Goal: Task Accomplishment & Management: Complete application form

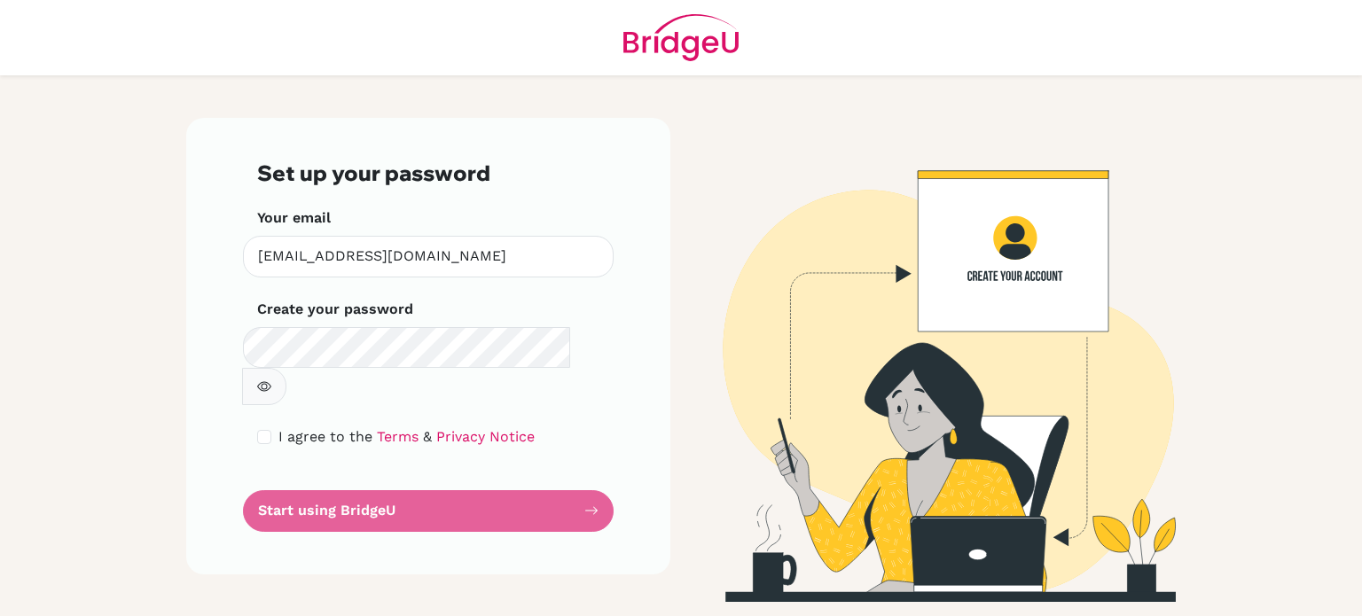
click at [268, 383] on icon "button" at bounding box center [265, 386] width 6 height 6
click at [263, 430] on input "checkbox" at bounding box center [264, 437] width 14 height 14
checkbox input "true"
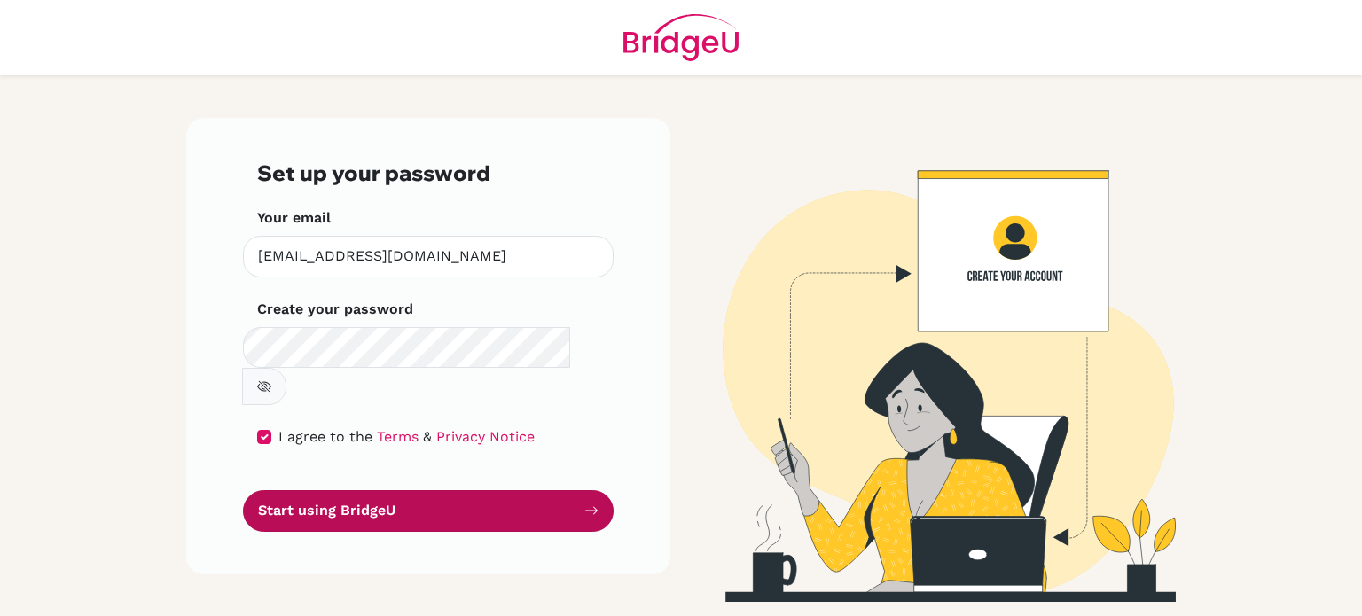
click at [463, 490] on button "Start using BridgeU" at bounding box center [428, 511] width 371 height 42
click at [398, 490] on button "Start using BridgeU" at bounding box center [428, 511] width 371 height 42
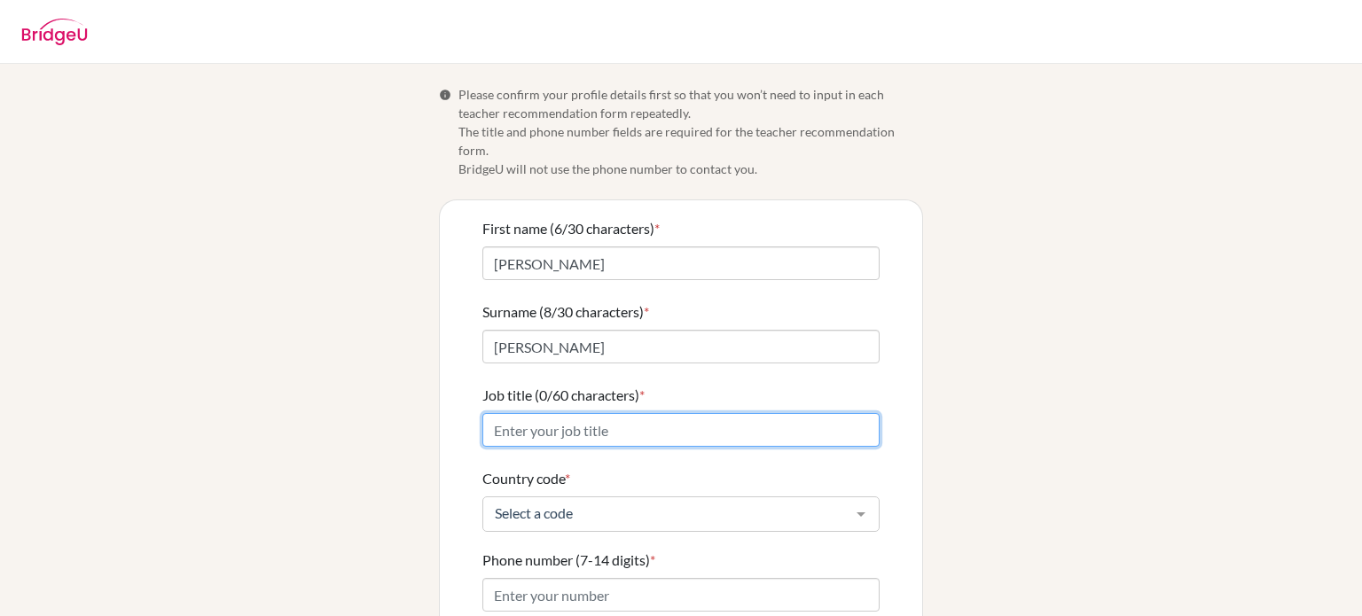
click at [614, 417] on input "Job title (0/60 characters) *" at bounding box center [680, 430] width 397 height 34
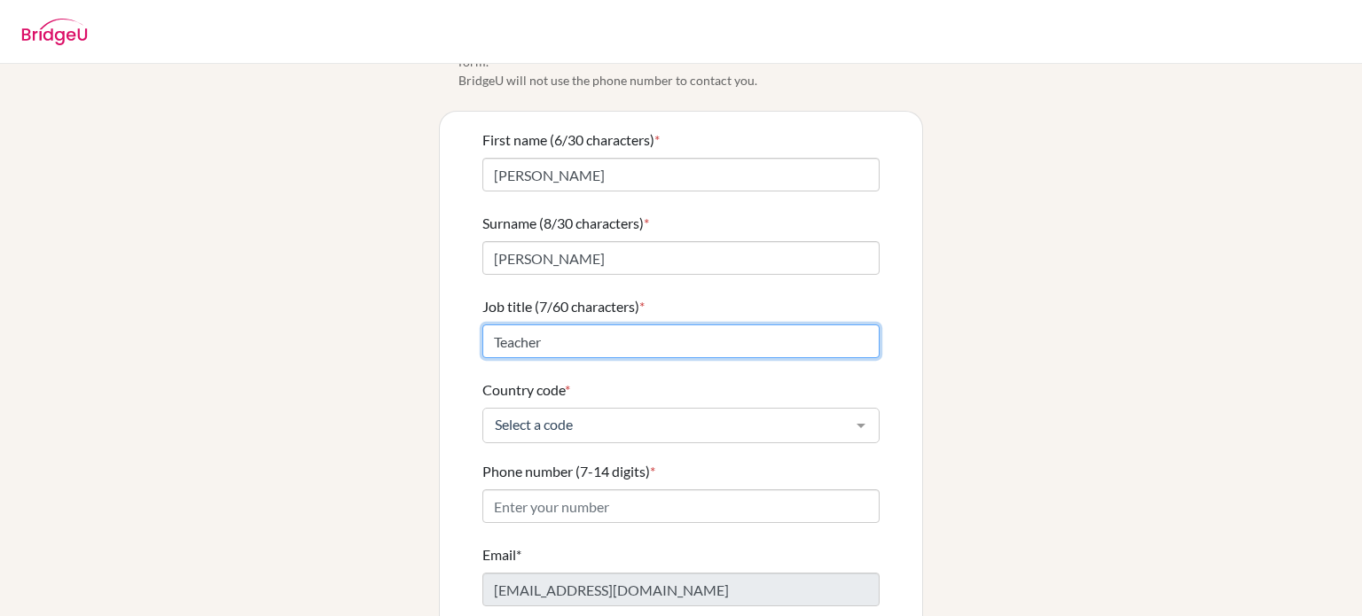
scroll to position [106, 0]
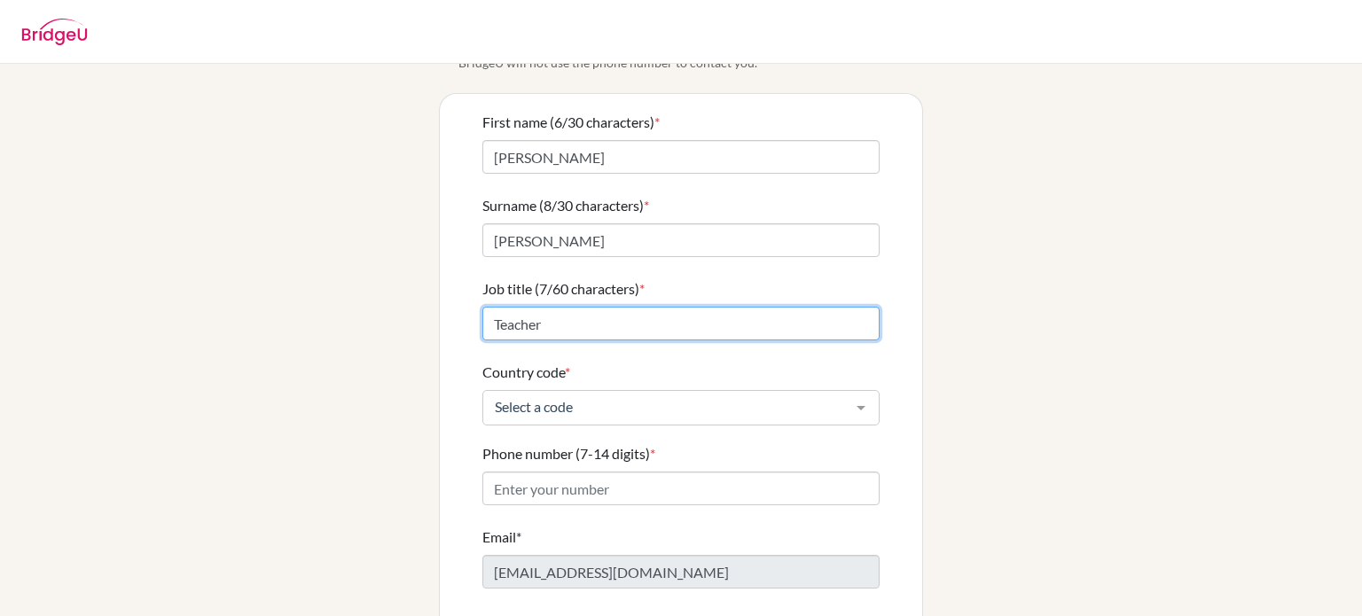
type input "Teacher"
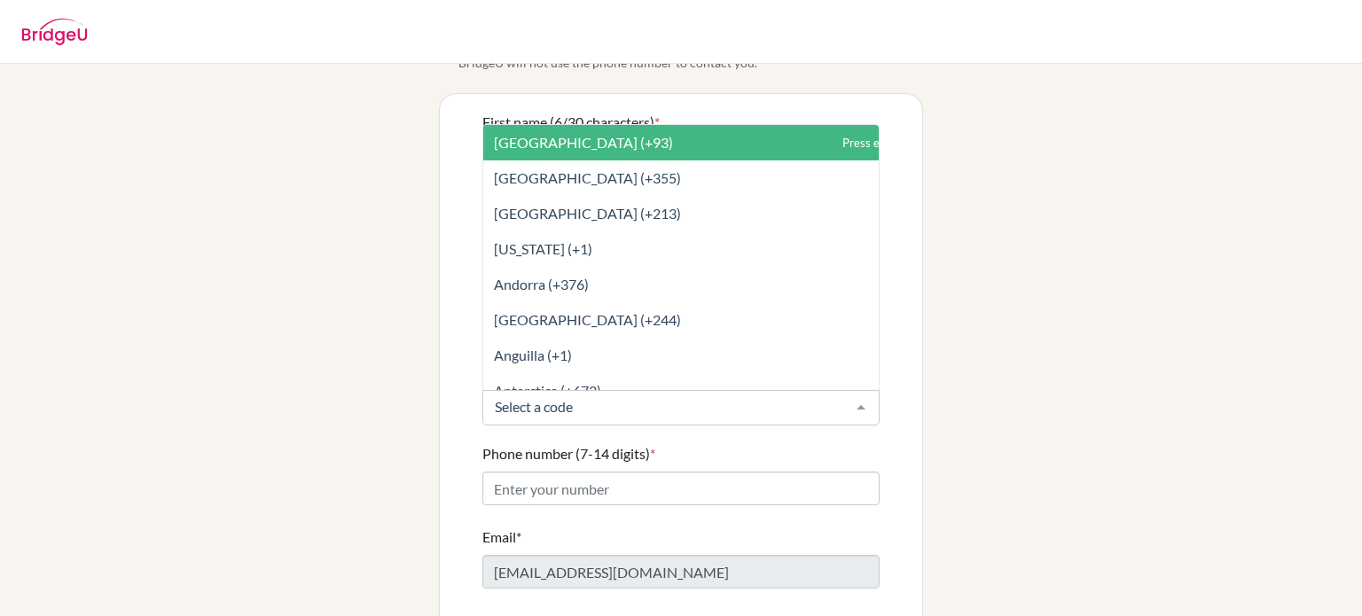
click at [865, 391] on div at bounding box center [860, 408] width 35 height 34
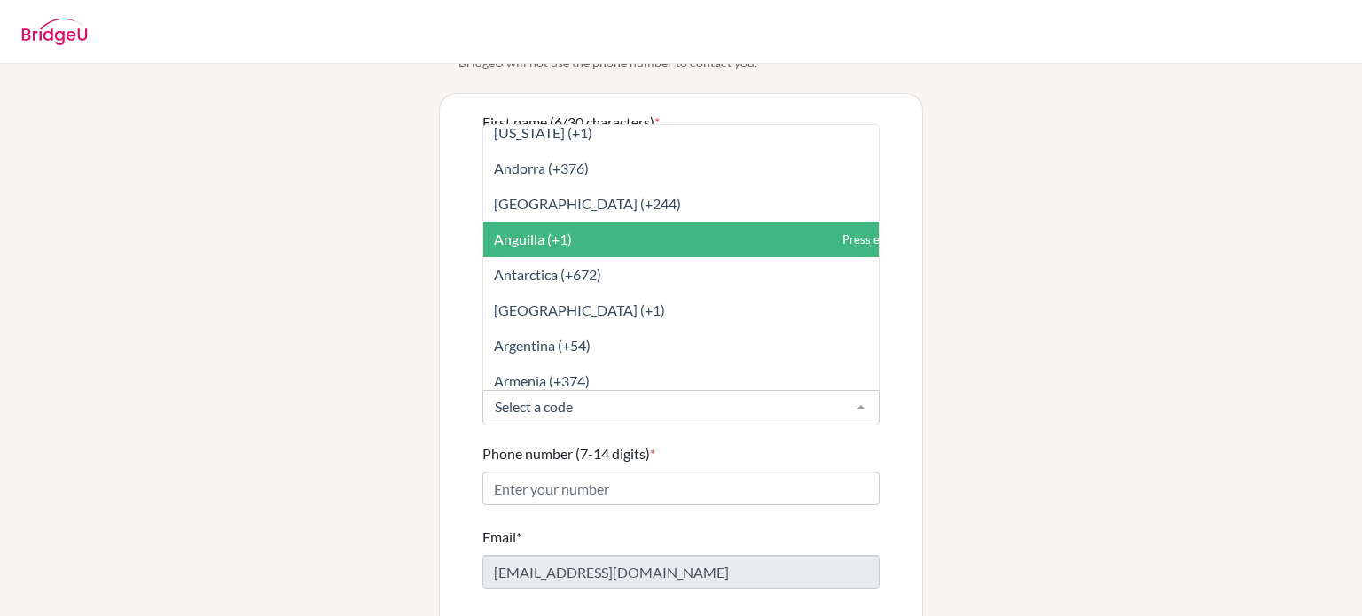
scroll to position [109, 0]
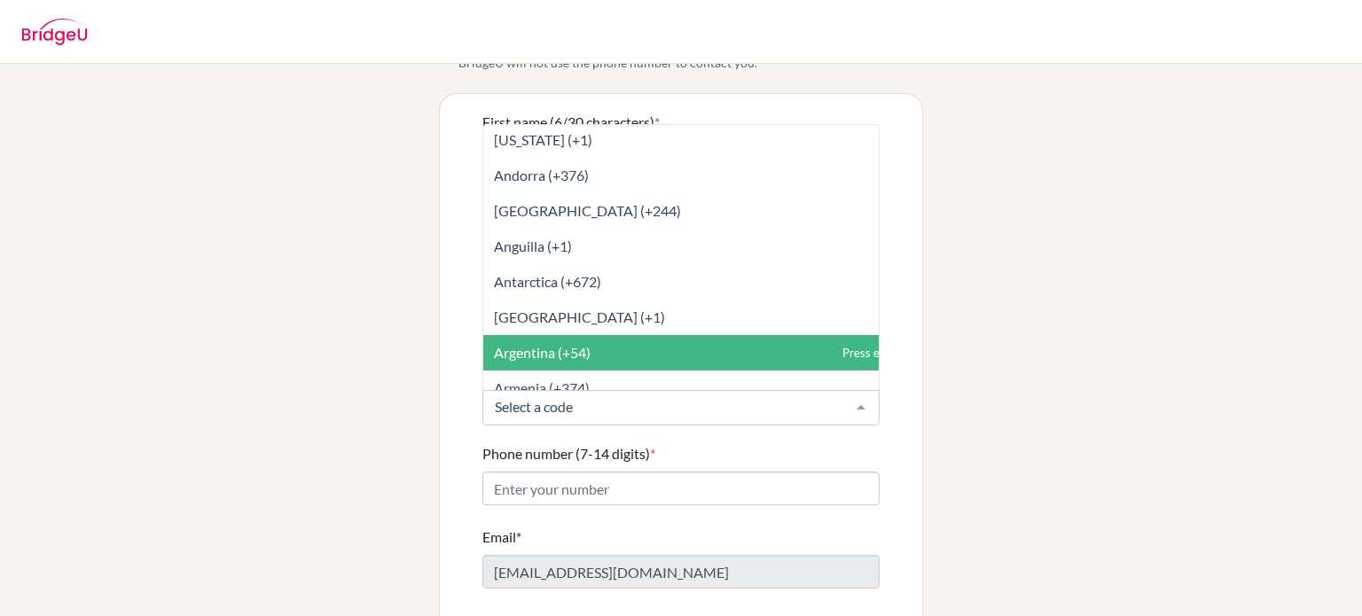
type input "h"
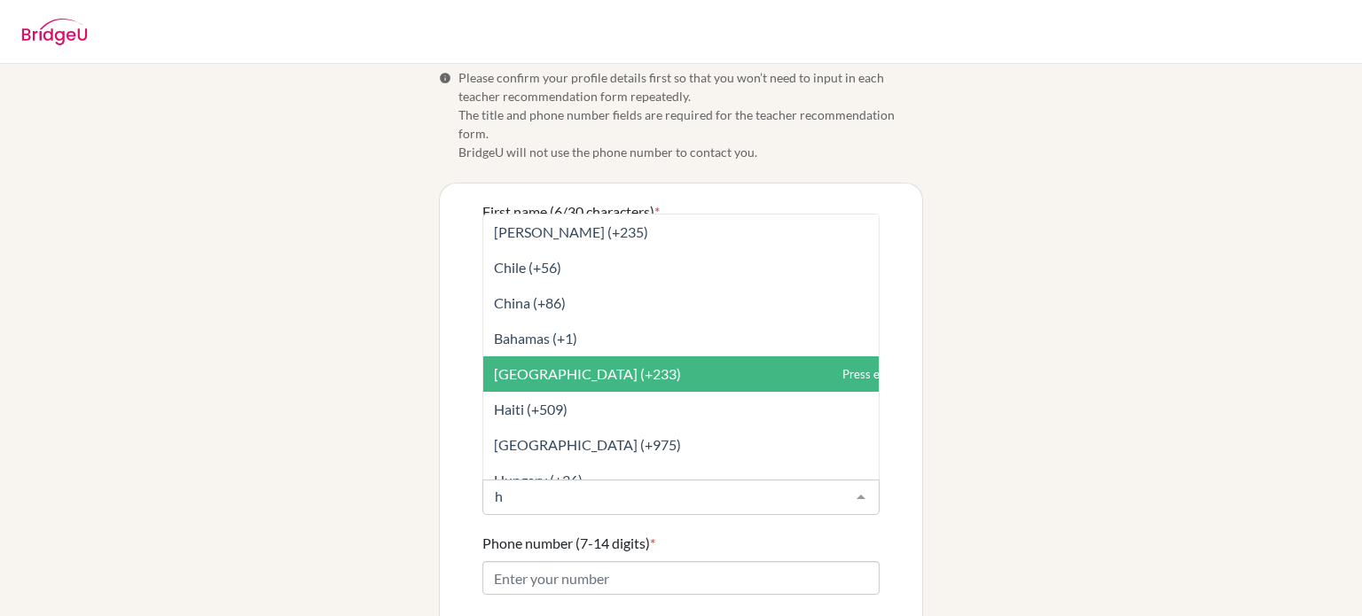
scroll to position [10, 0]
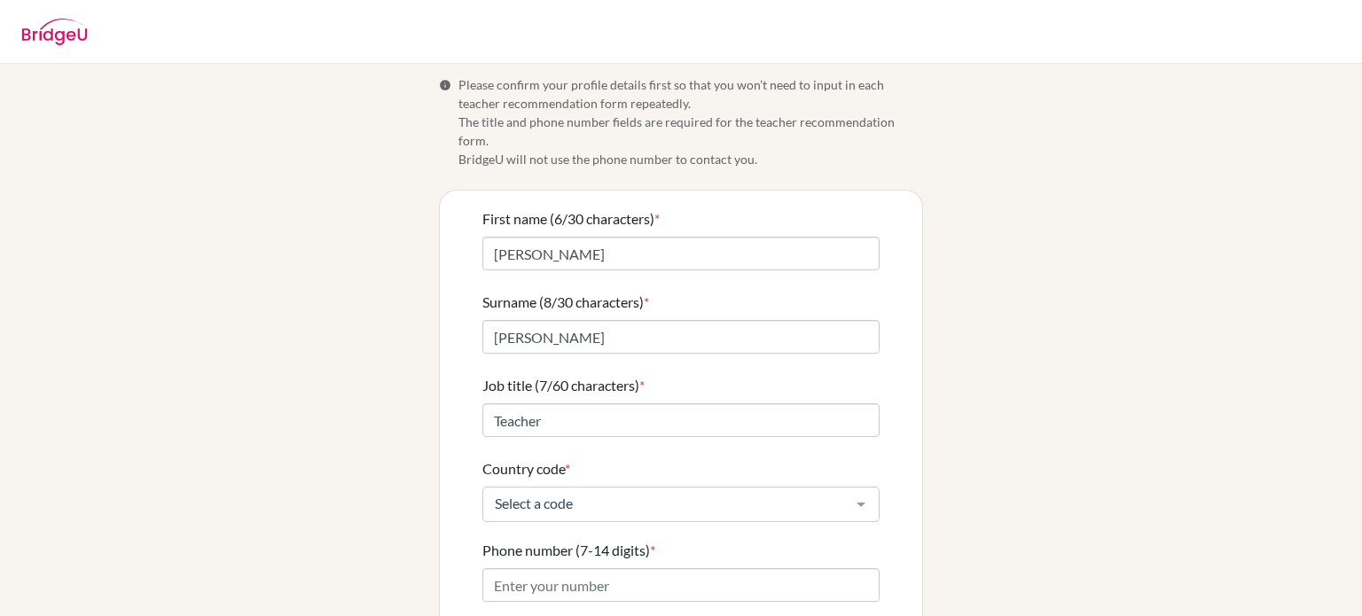
click at [947, 485] on div "Info Please confirm your profile details first so that you won’t need to input …" at bounding box center [681, 427] width 1011 height 705
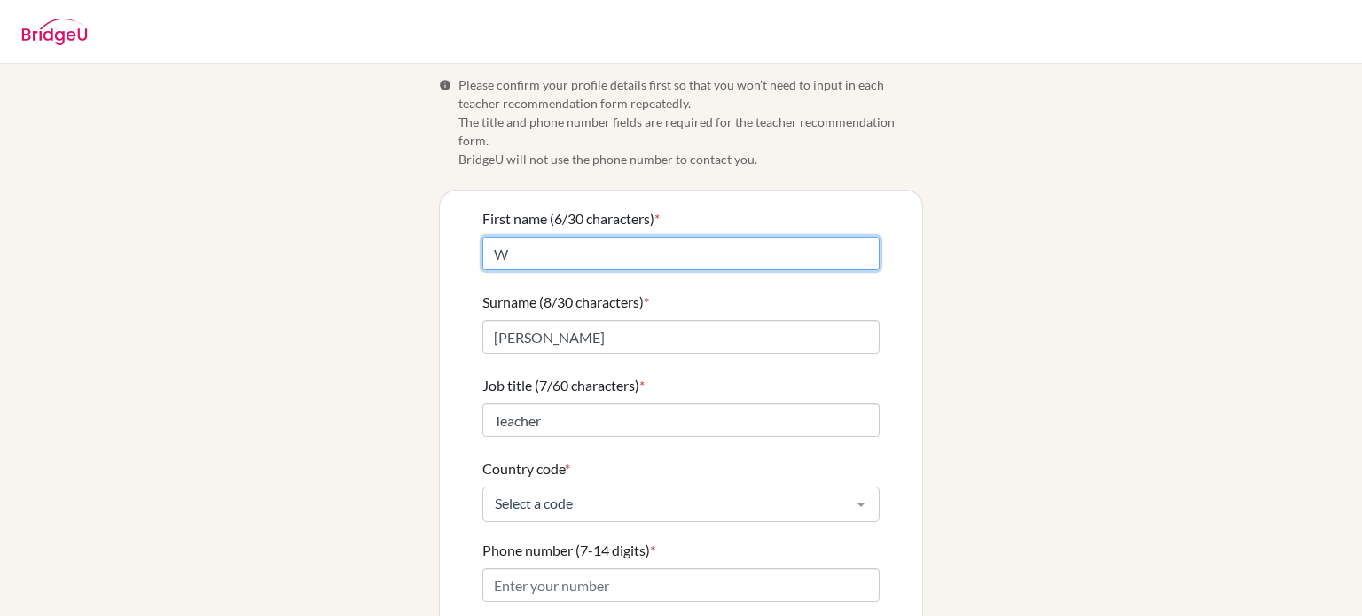
type input "W"
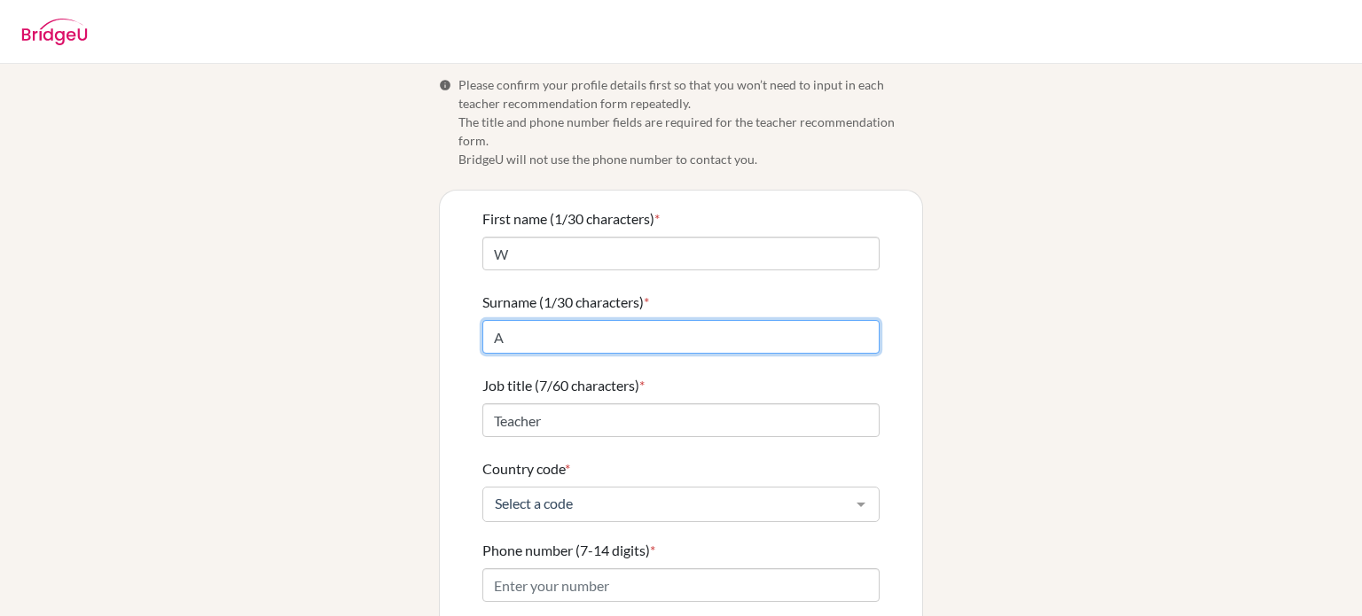
type input "A"
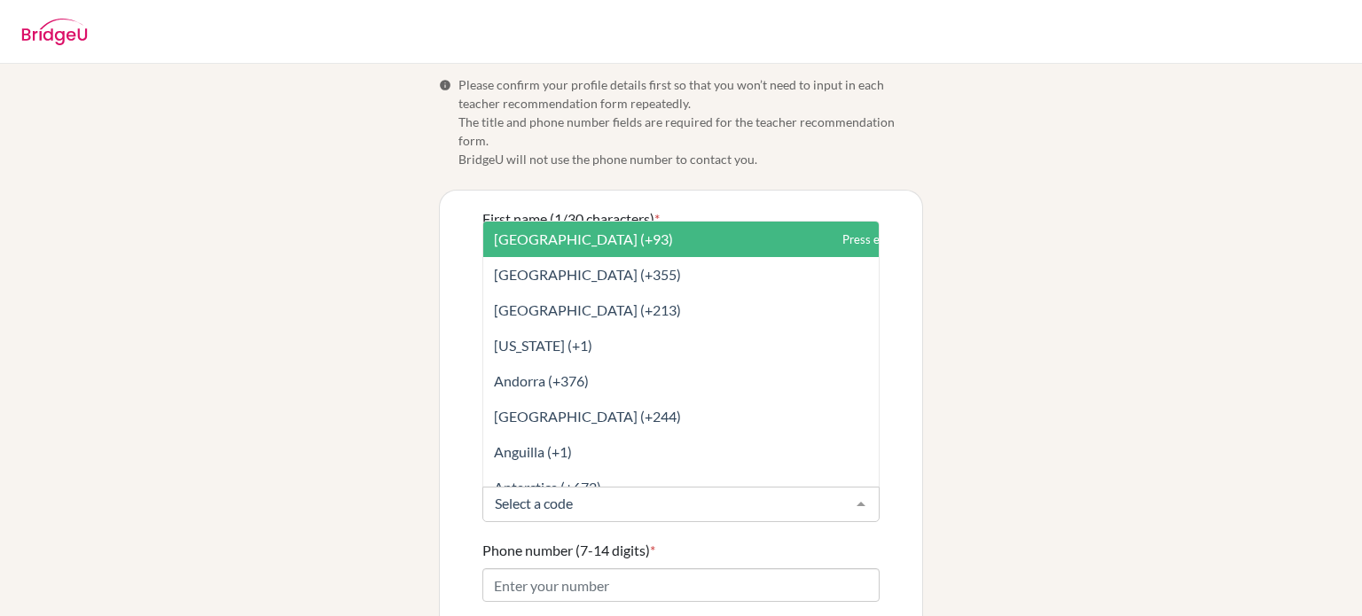
click at [856, 488] on div at bounding box center [860, 505] width 35 height 34
click at [578, 495] on input "Country code *" at bounding box center [666, 504] width 353 height 18
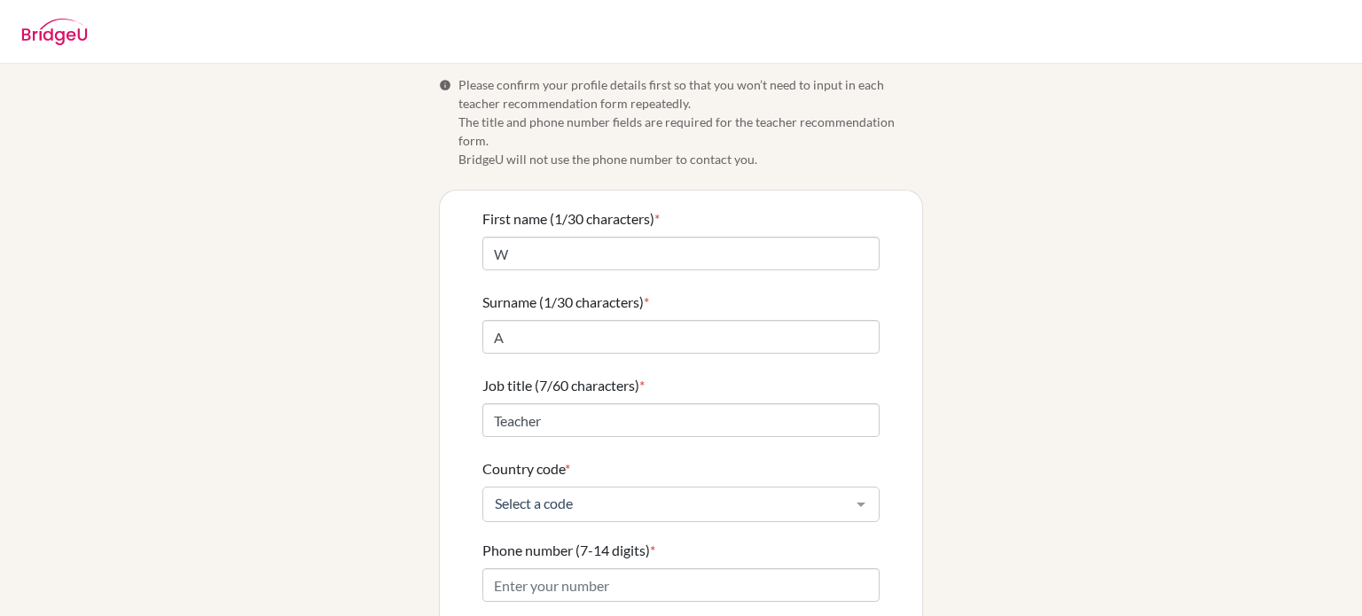
click at [855, 488] on div at bounding box center [860, 505] width 35 height 34
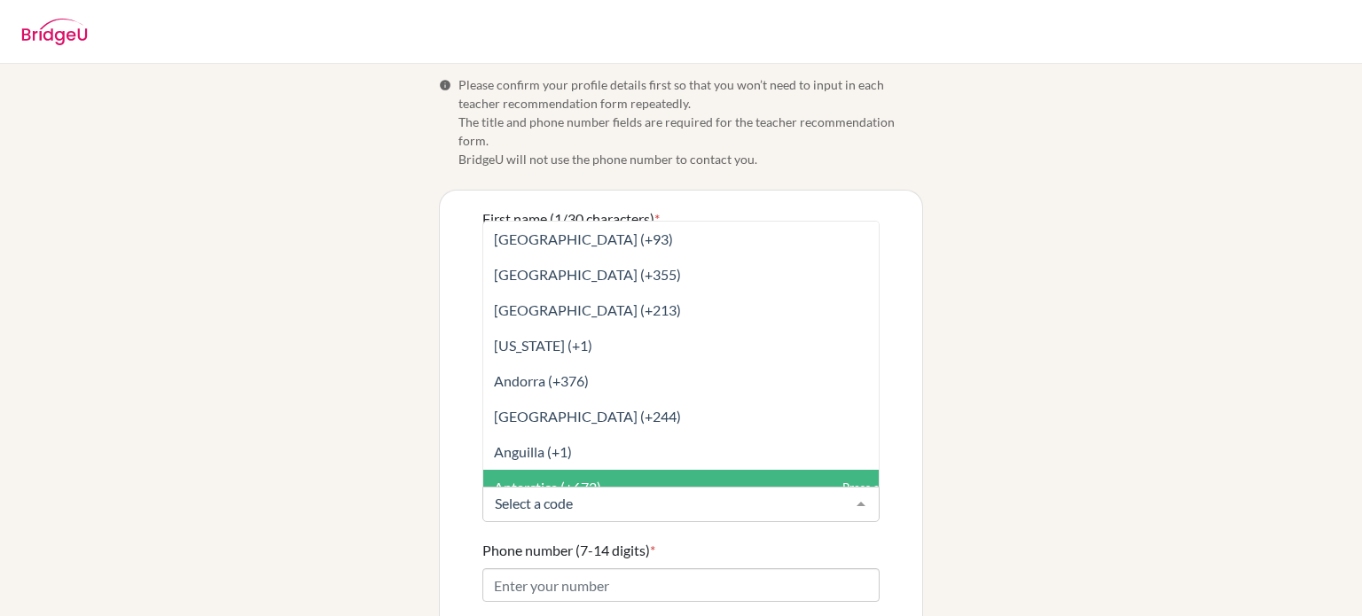
click at [855, 488] on div at bounding box center [860, 505] width 35 height 34
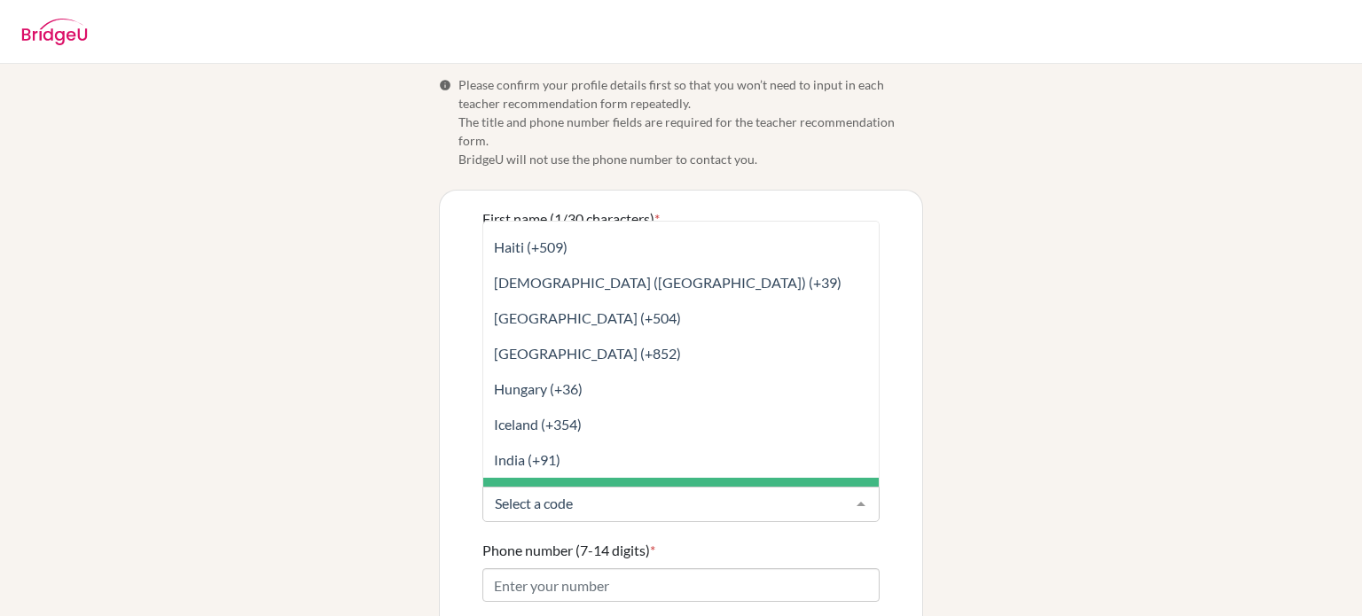
scroll to position [3252, 0]
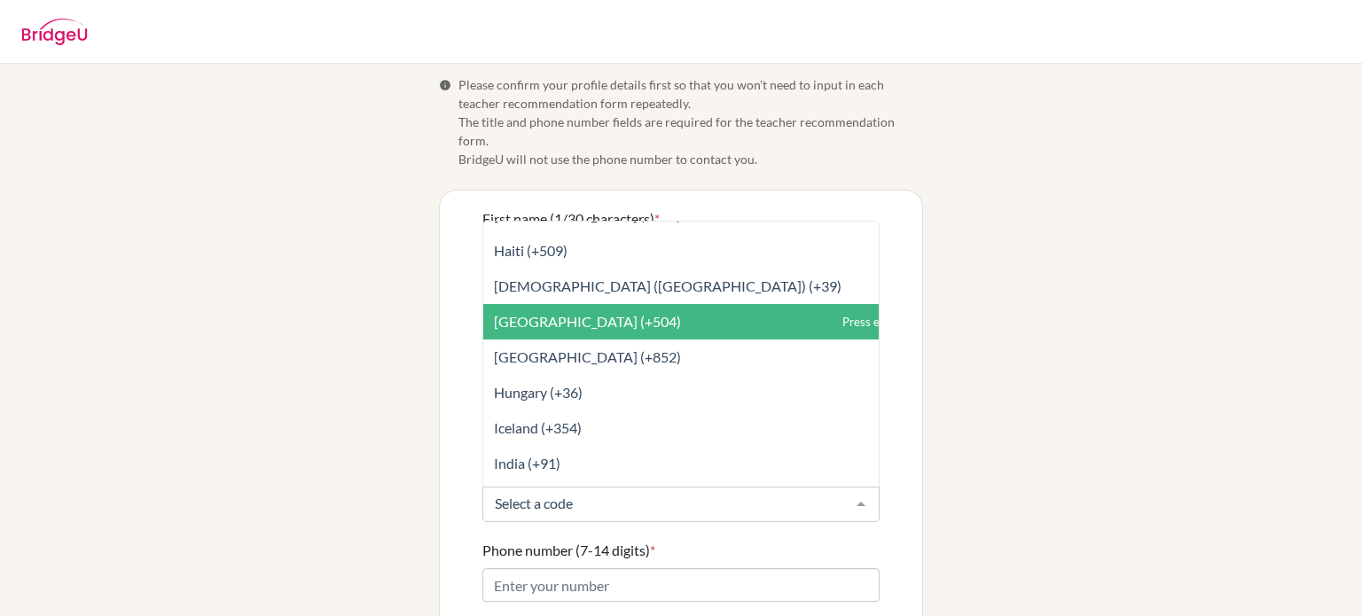
click at [528, 313] on span "[GEOGRAPHIC_DATA] (+504)" at bounding box center [587, 321] width 187 height 17
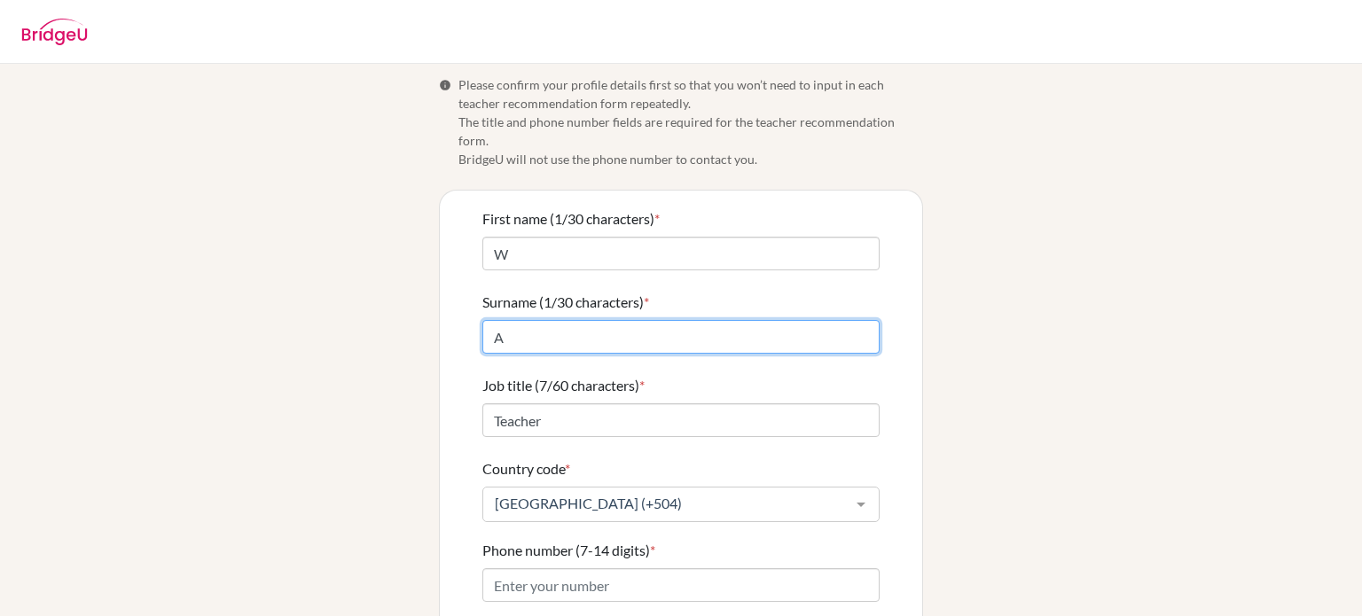
click at [528, 320] on input "A" at bounding box center [680, 337] width 397 height 34
click at [525, 320] on input "A" at bounding box center [680, 337] width 397 height 34
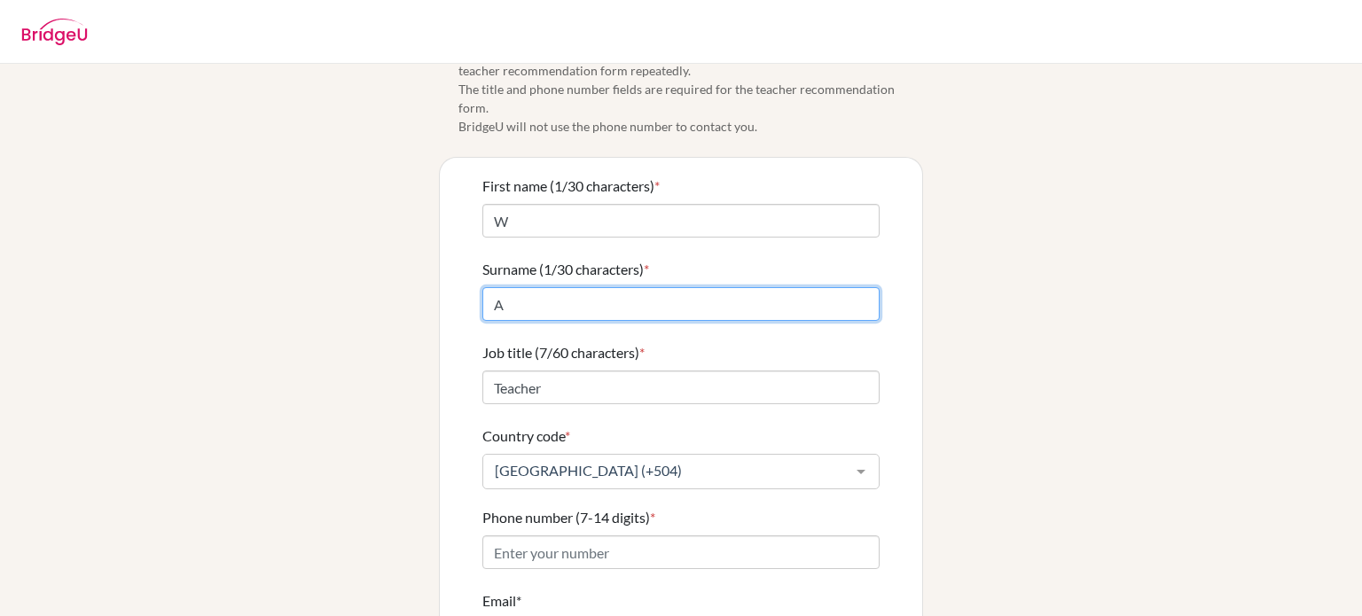
scroll to position [0, 0]
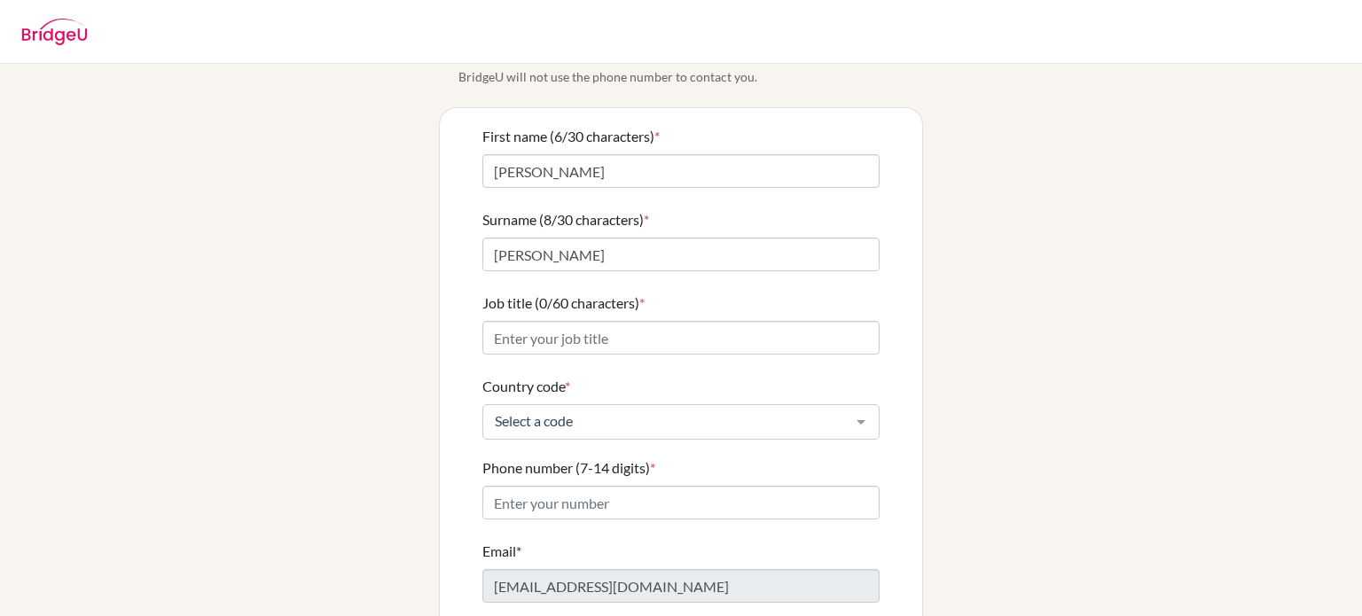
scroll to position [114, 0]
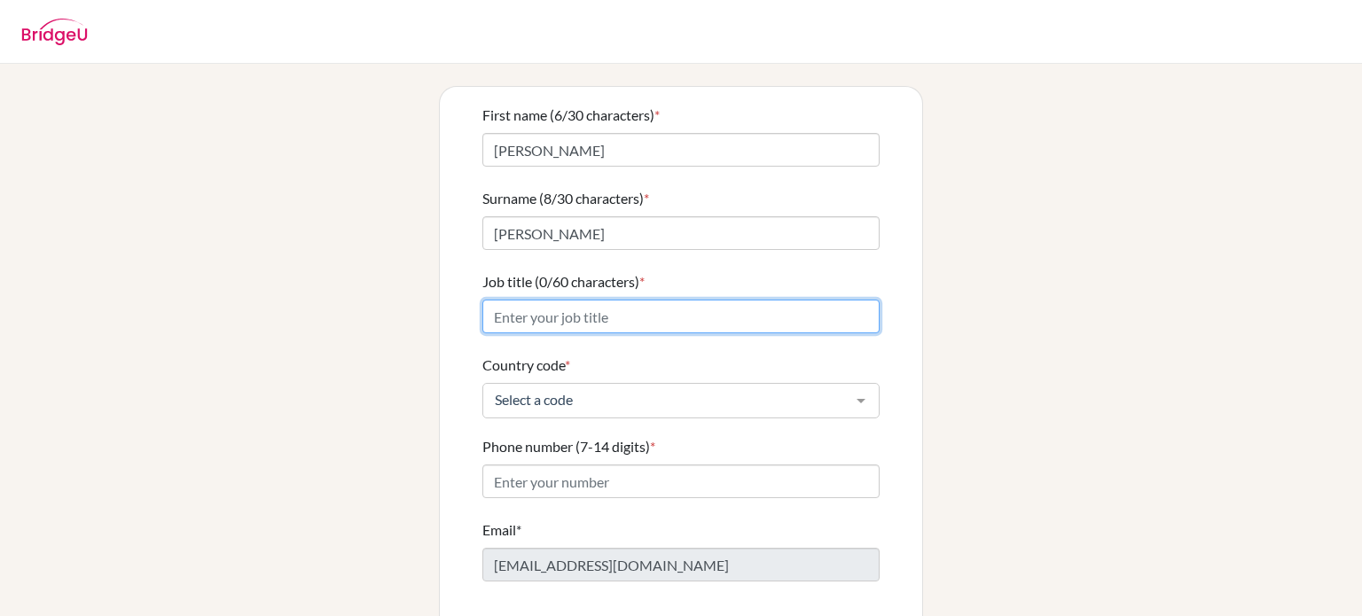
click at [588, 300] on input "Job title (0/60 characters) *" at bounding box center [680, 317] width 397 height 34
type input "Teacher"
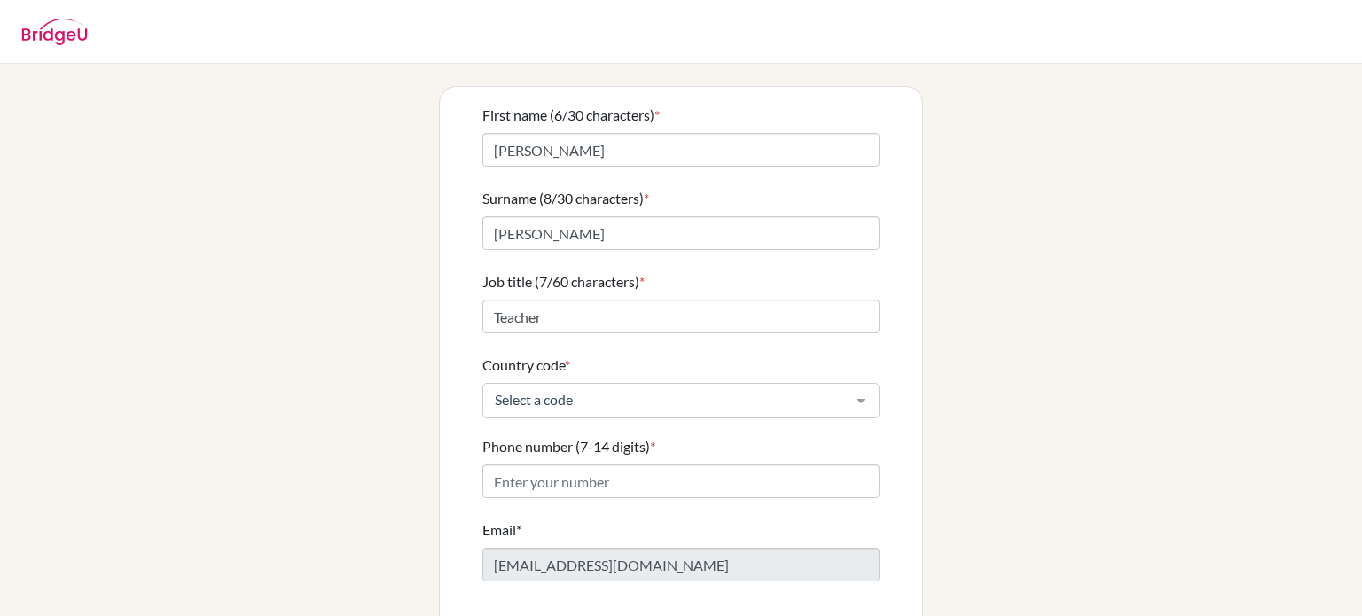
click at [851, 389] on div at bounding box center [860, 401] width 35 height 34
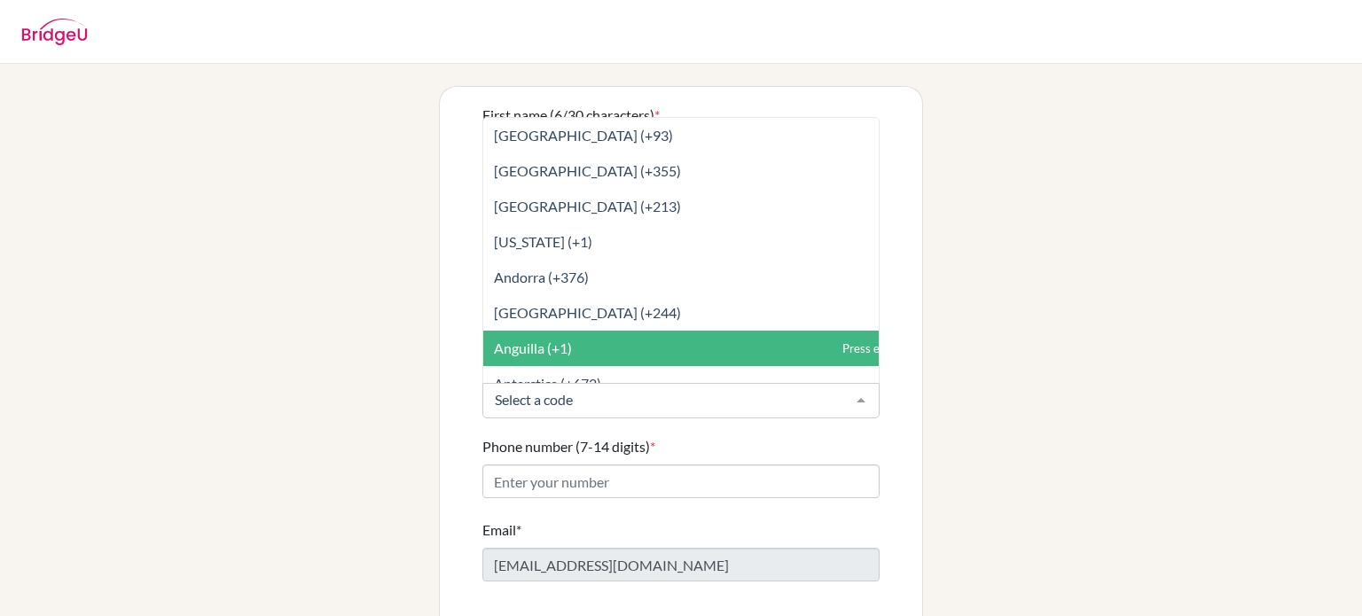
click at [671, 346] on span "Anguilla (+1)" at bounding box center [720, 348] width 474 height 35
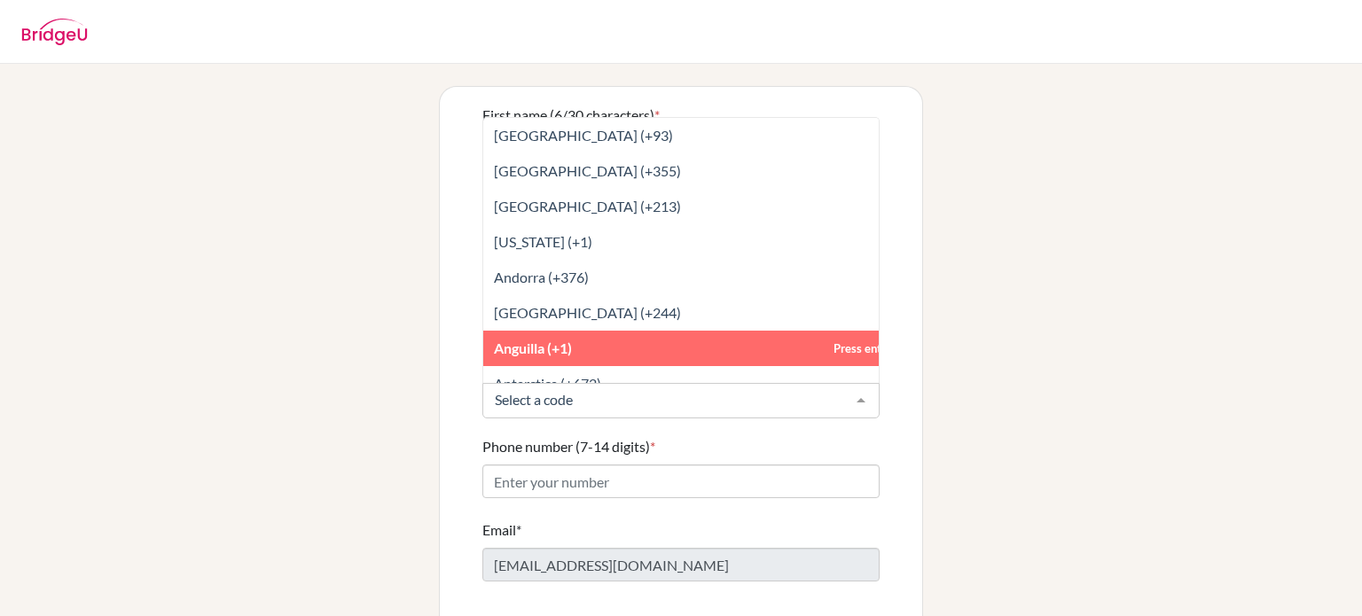
click at [862, 384] on div at bounding box center [860, 401] width 35 height 34
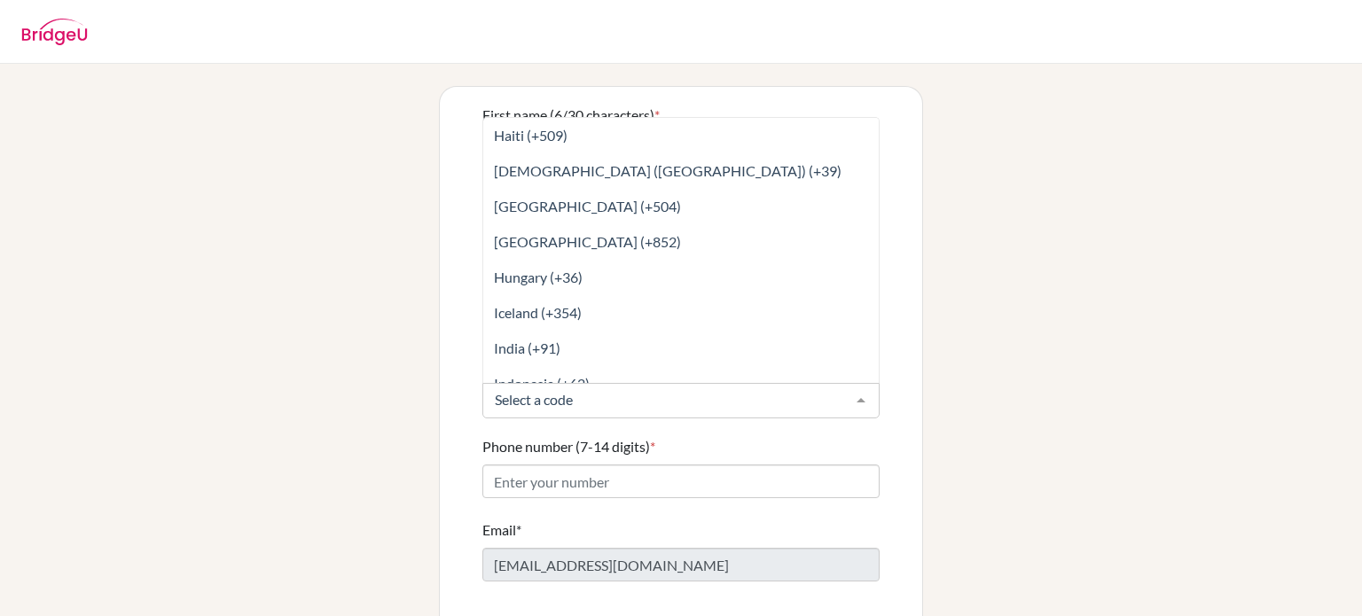
scroll to position [3264, 0]
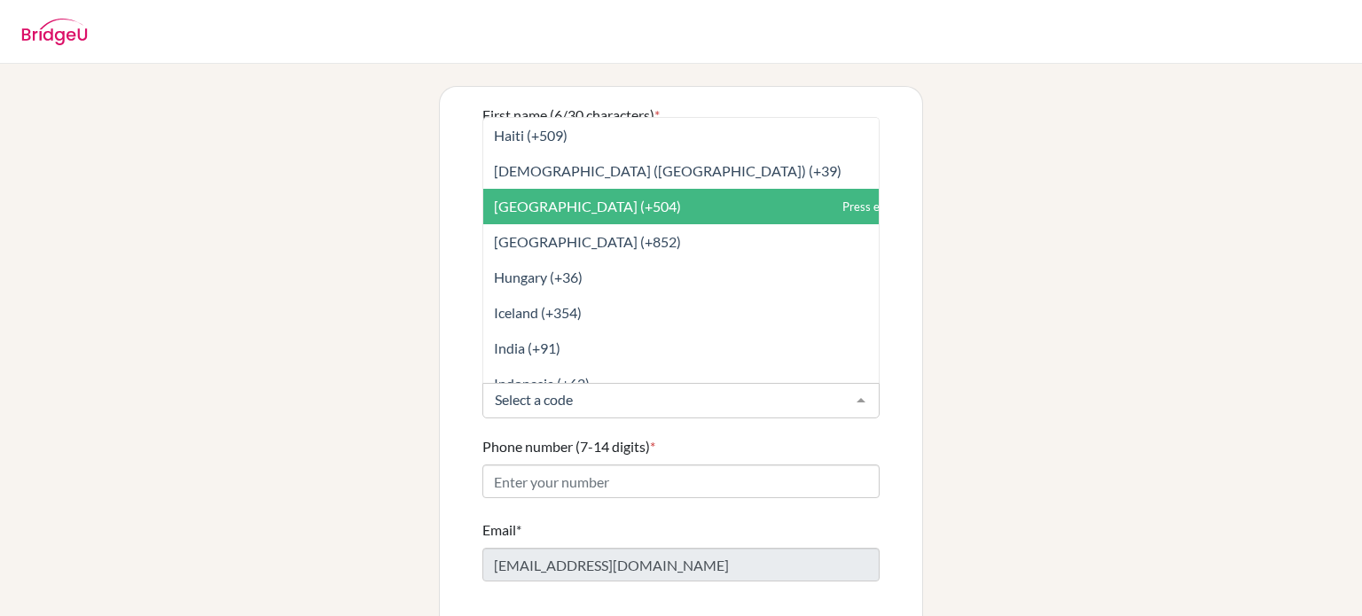
click at [527, 198] on span "[GEOGRAPHIC_DATA] (+504)" at bounding box center [587, 206] width 187 height 17
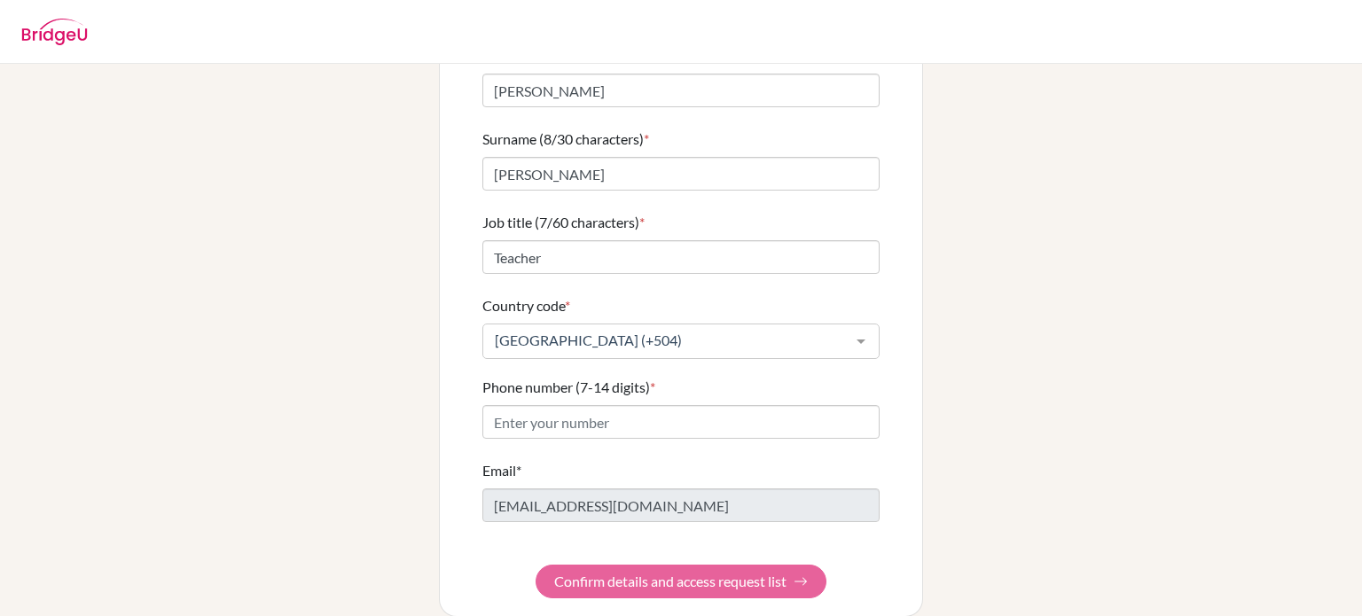
scroll to position [176, 0]
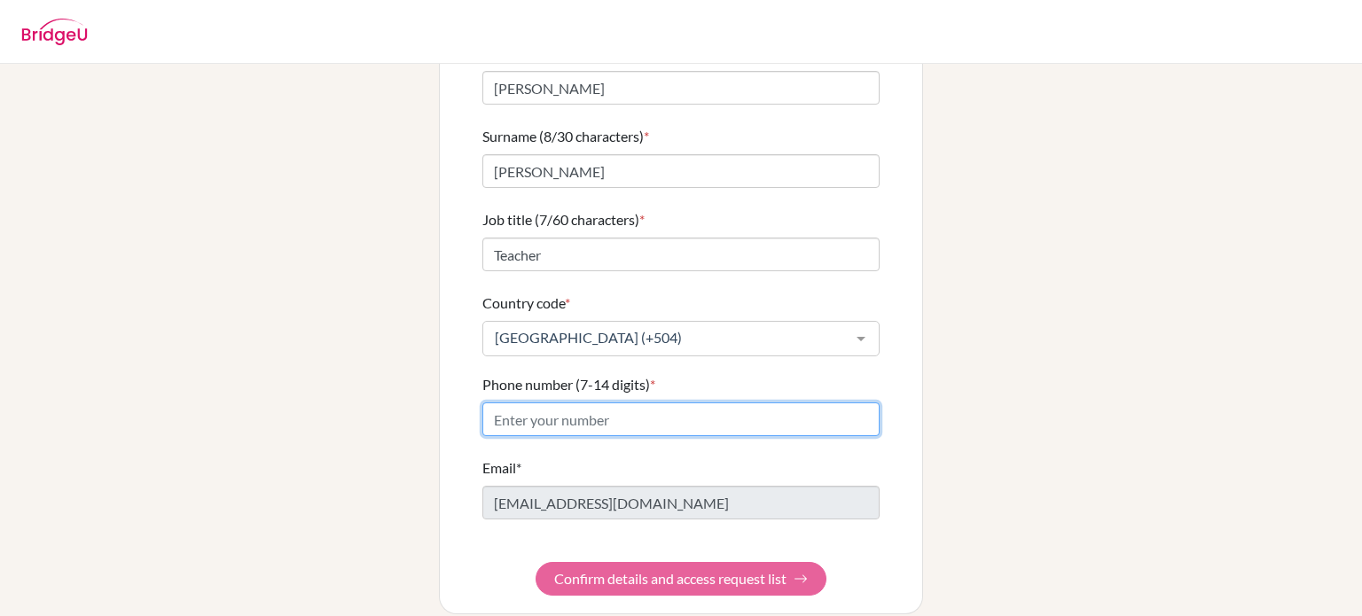
click at [598, 403] on input "Phone number (7-14 digits) *" at bounding box center [680, 420] width 397 height 34
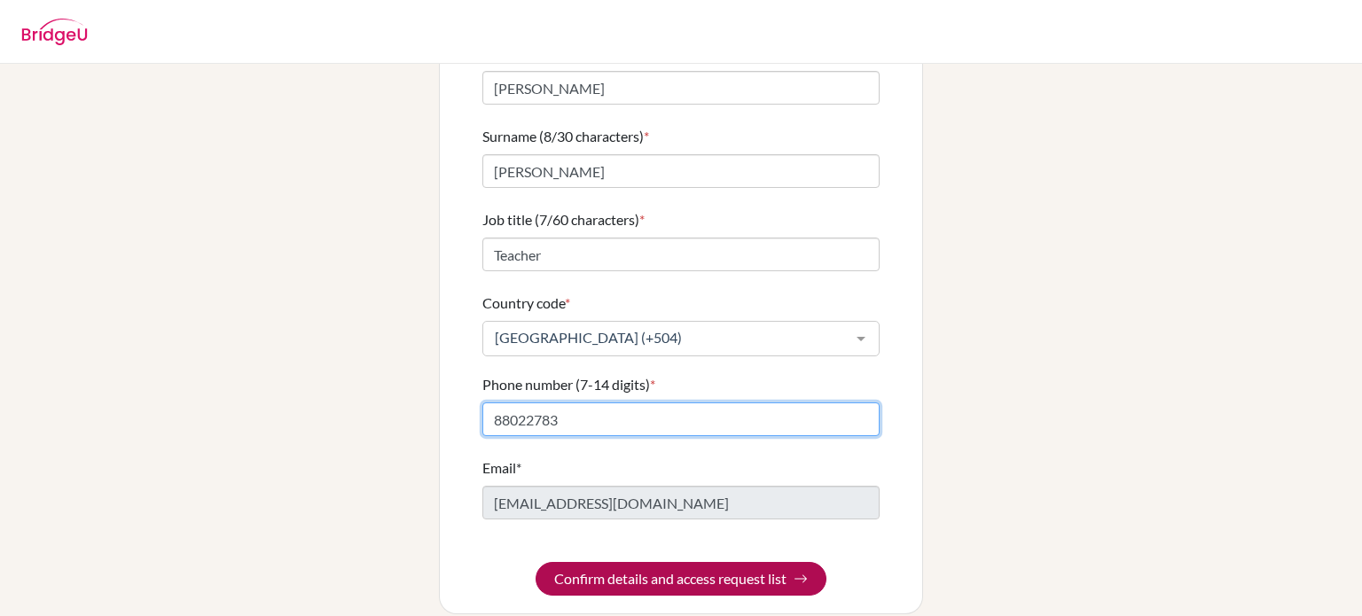
type input "88022783"
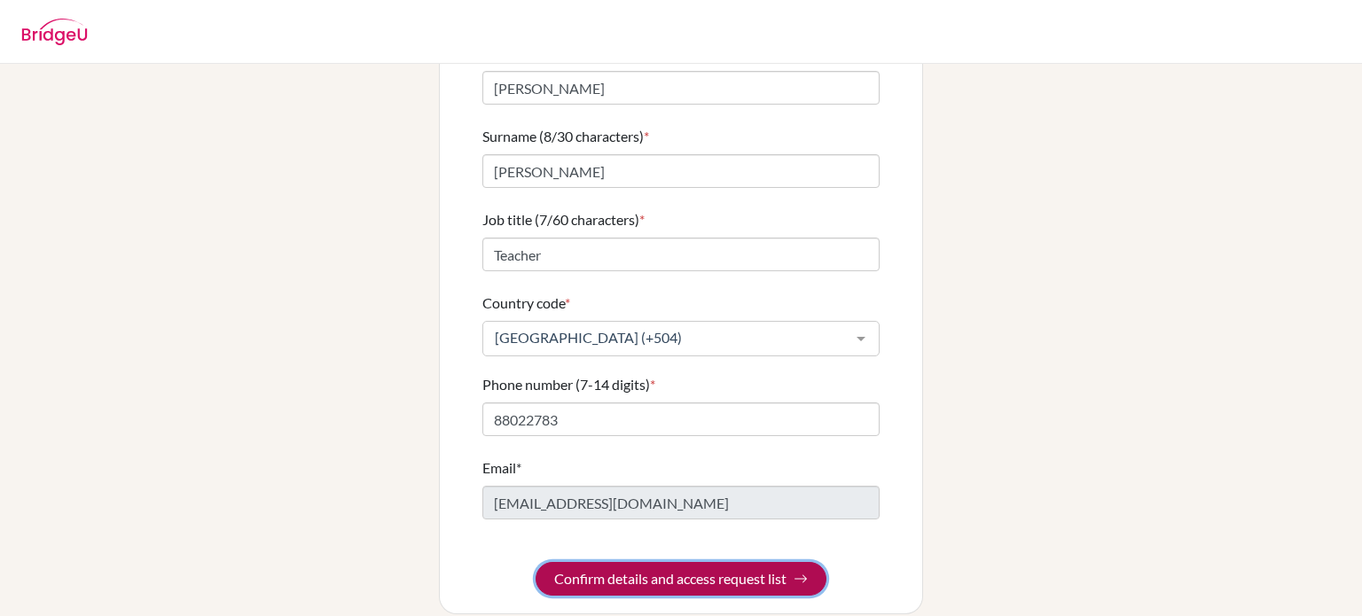
click at [701, 565] on button "Confirm details and access request list" at bounding box center [681, 579] width 291 height 34
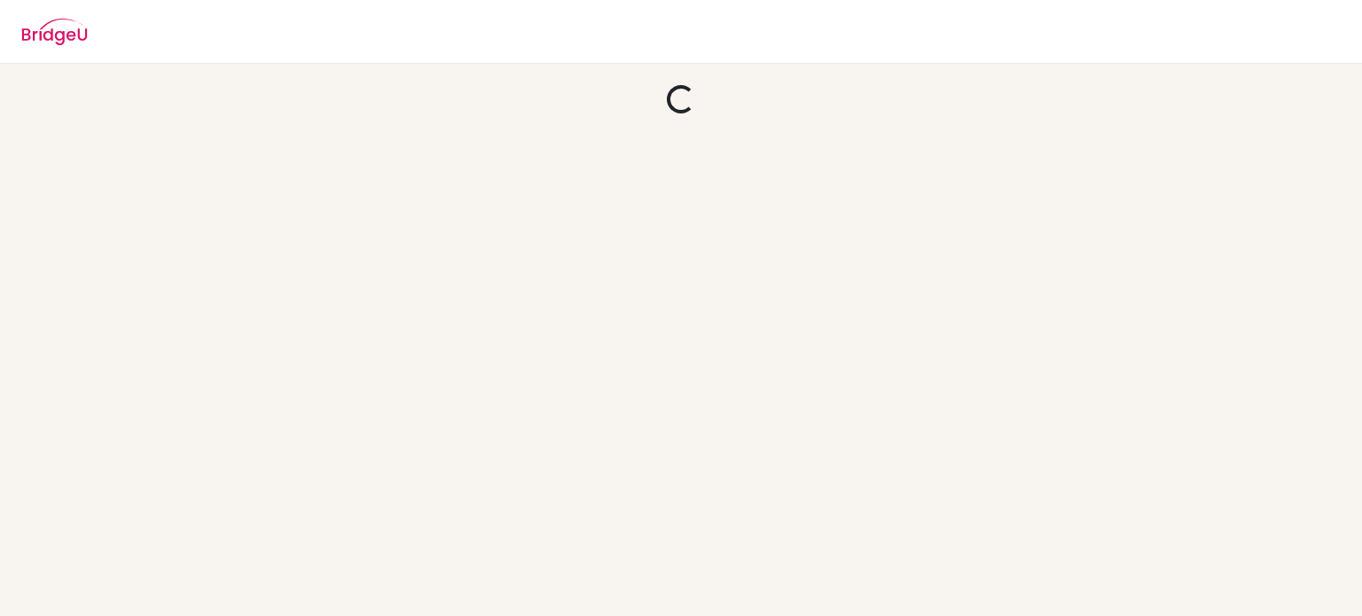
scroll to position [0, 0]
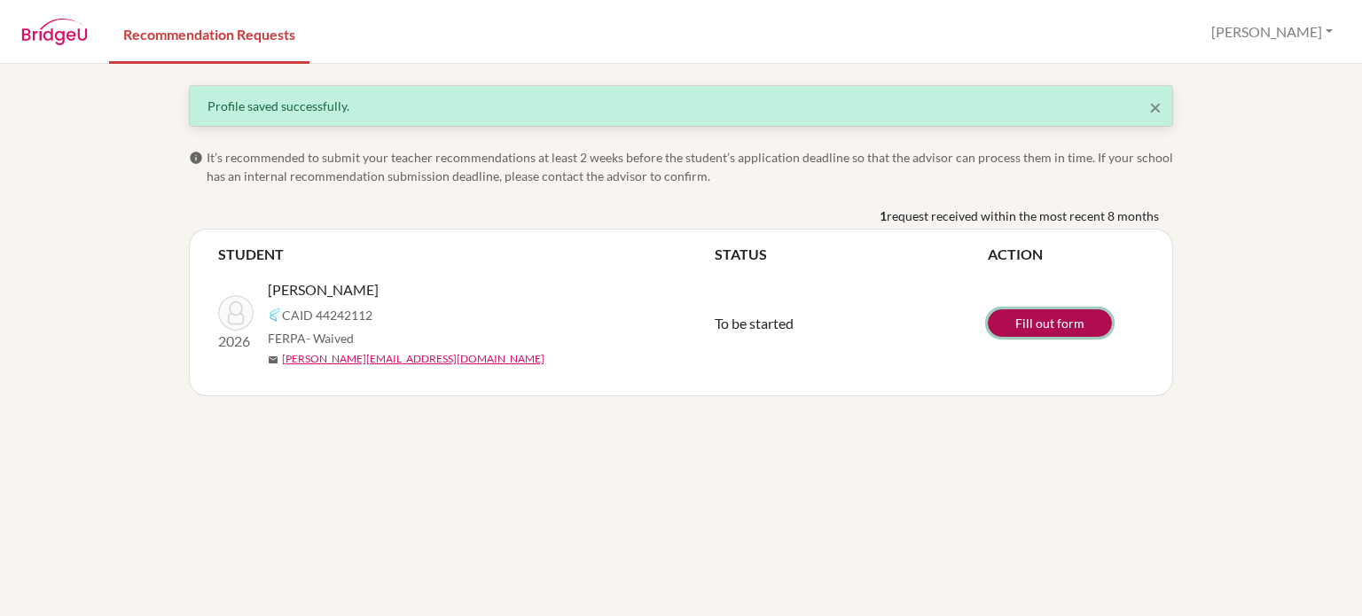
click at [1073, 322] on link "Fill out form" at bounding box center [1050, 323] width 124 height 27
